Goal: Information Seeking & Learning: Learn about a topic

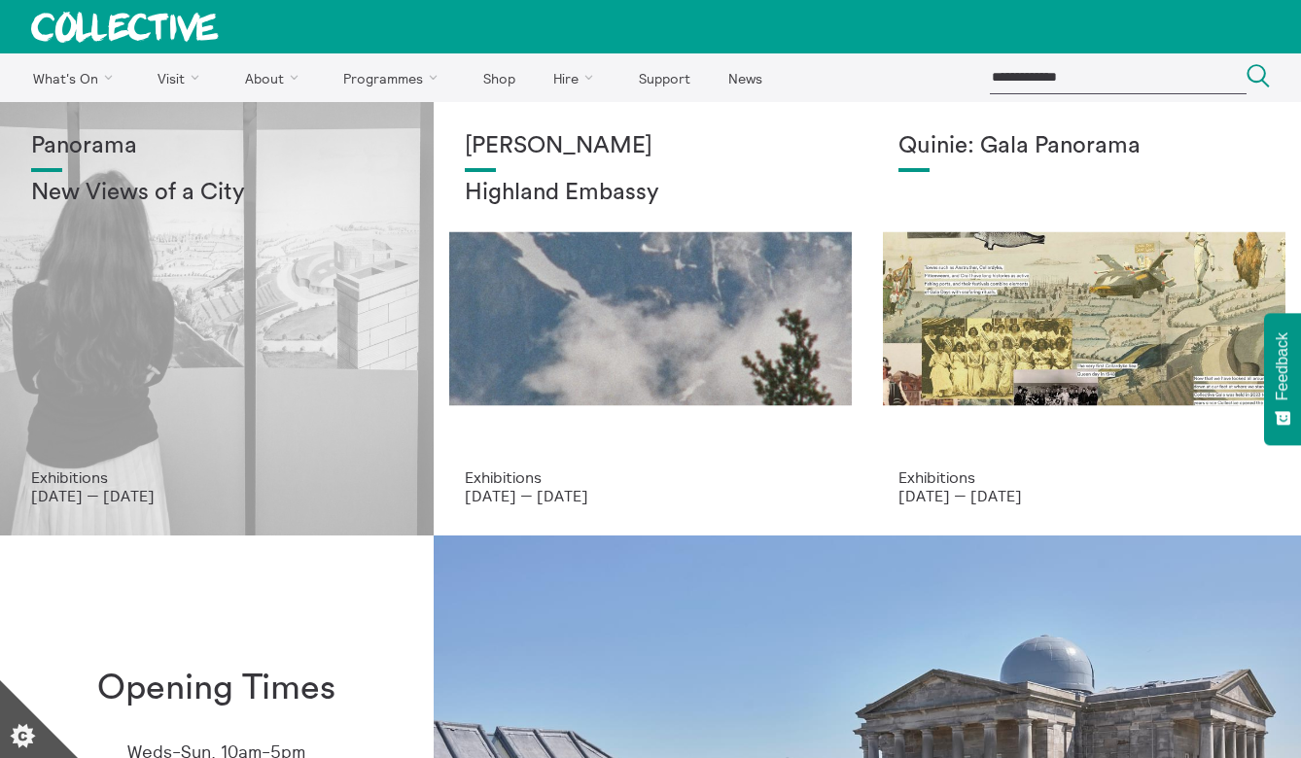
click at [131, 491] on p "[DATE] — [DATE]" at bounding box center [216, 496] width 371 height 18
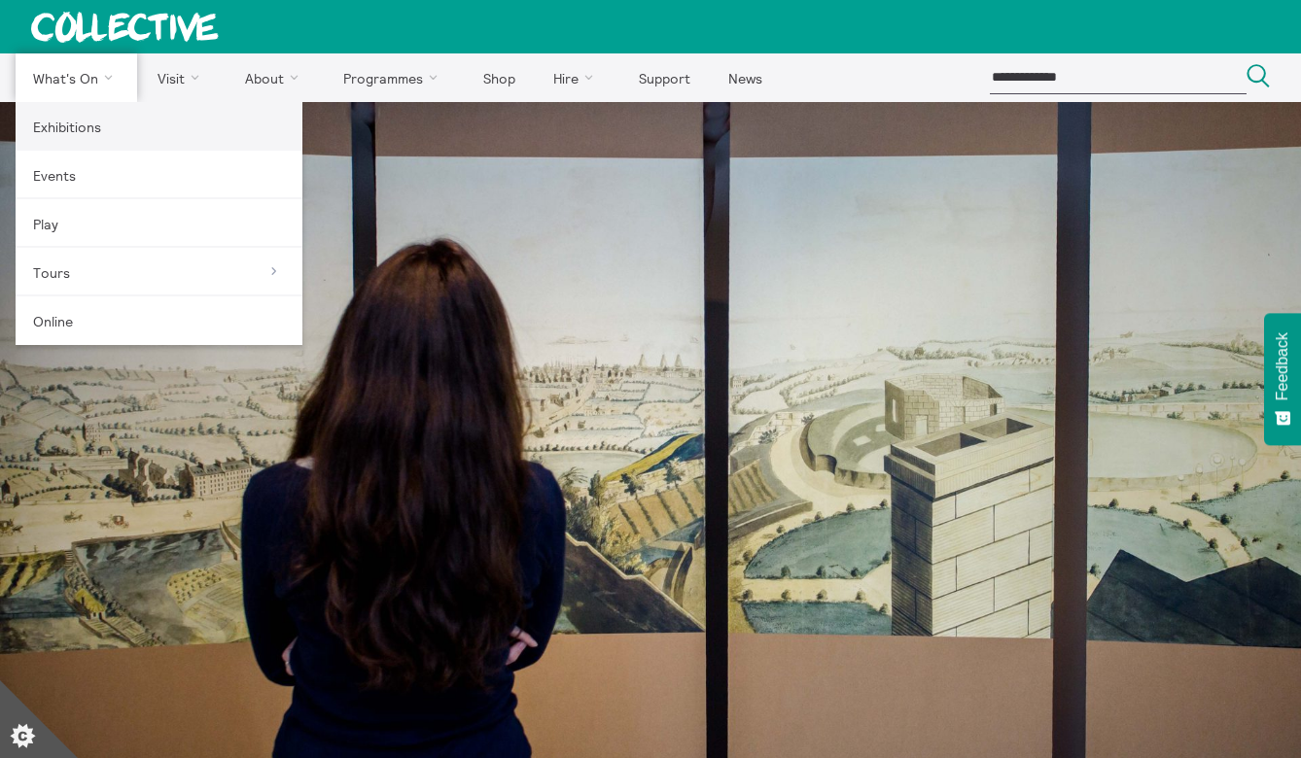
click at [93, 129] on link "Exhibitions" at bounding box center [159, 126] width 287 height 49
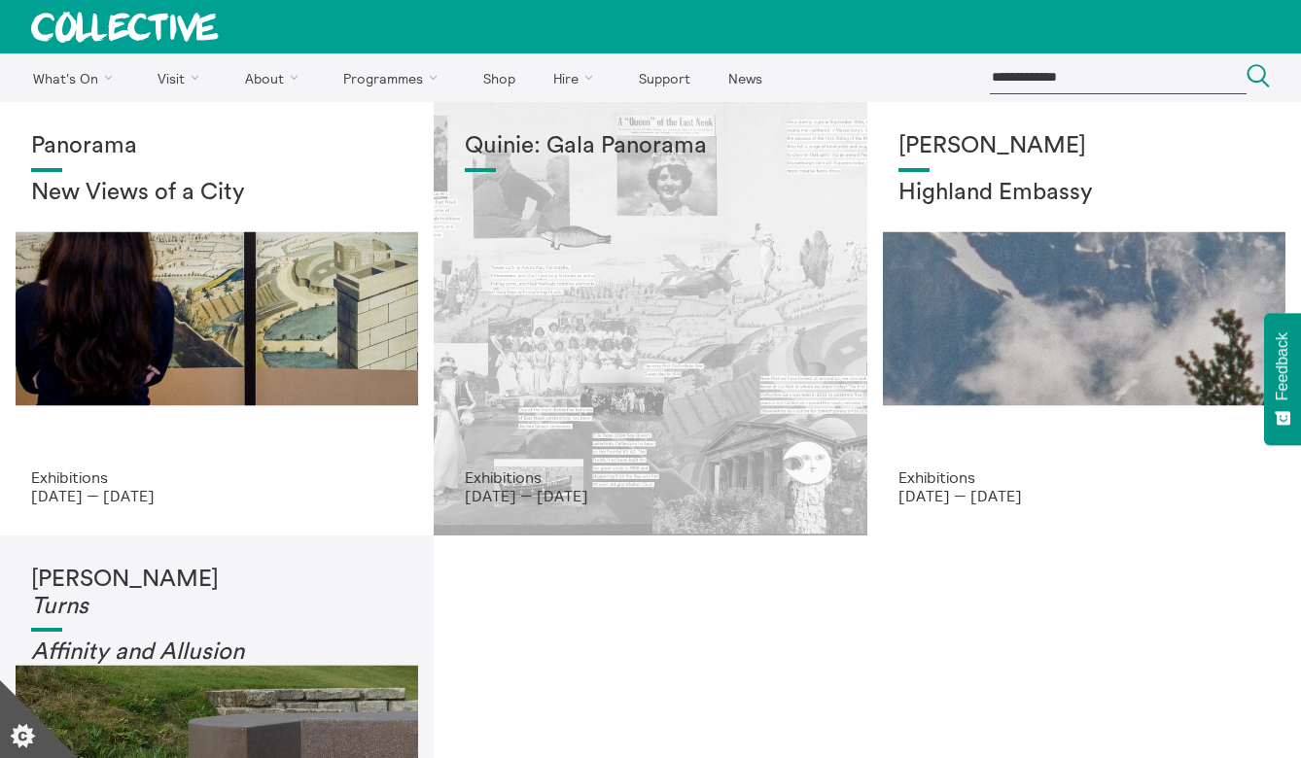
click at [644, 282] on div "Quinie: Gala Panorama" at bounding box center [650, 300] width 371 height 335
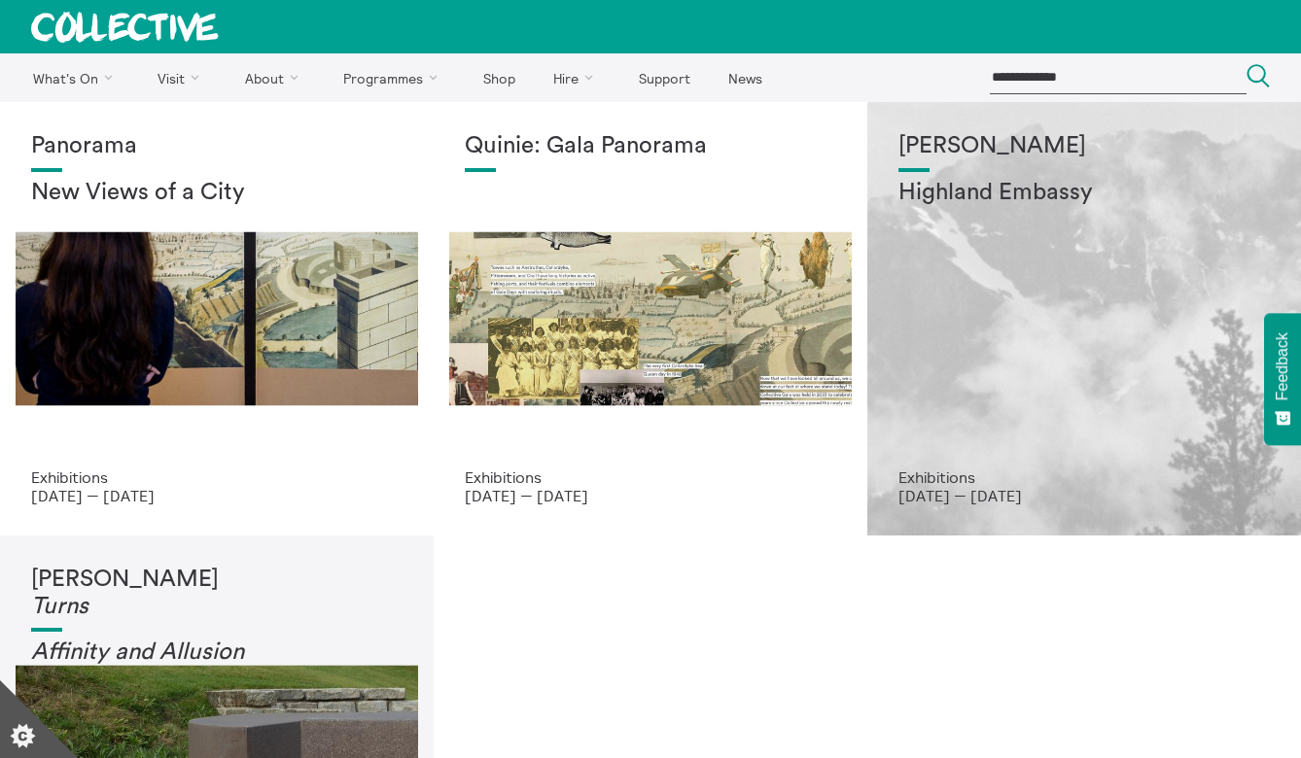
click at [1058, 326] on div "[PERSON_NAME] Highland Embassy" at bounding box center [1083, 300] width 371 height 335
